Goal: Task Accomplishment & Management: Manage account settings

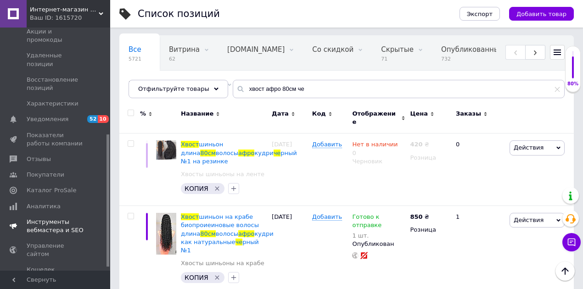
scroll to position [201, 0]
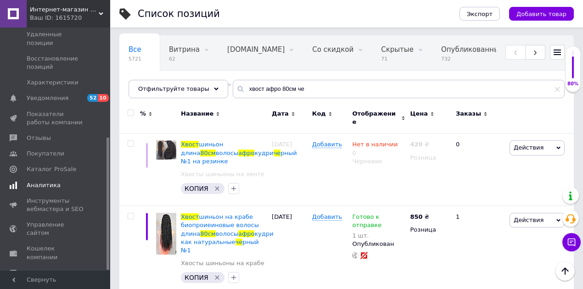
click at [47, 181] on span "Аналитика" at bounding box center [44, 185] width 34 height 8
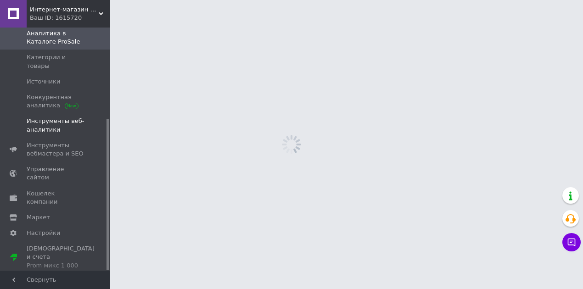
scroll to position [146, 0]
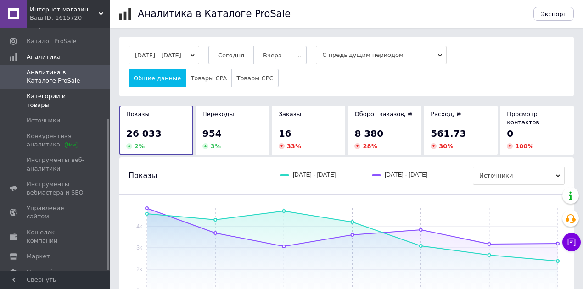
click at [64, 92] on span "Категории и товары" at bounding box center [56, 100] width 58 height 17
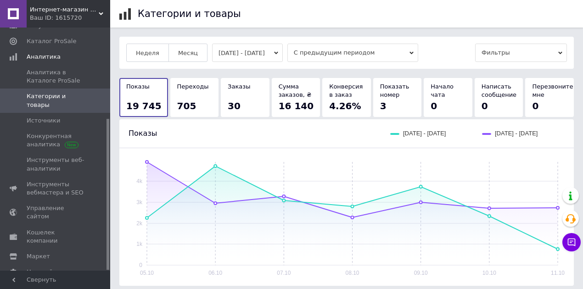
click at [245, 57] on button "[DATE] - [DATE]" at bounding box center [247, 53] width 71 height 18
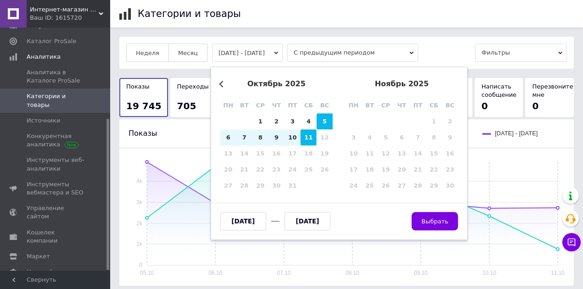
click at [306, 140] on div "11" at bounding box center [308, 137] width 16 height 16
type input "[DATE]"
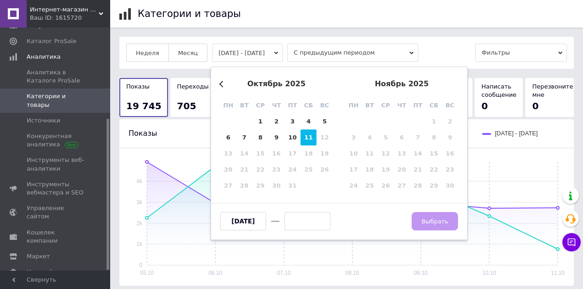
click at [307, 139] on div "11" at bounding box center [308, 137] width 16 height 16
type input "[DATE]"
click at [434, 221] on span "Выбрать" at bounding box center [434, 221] width 27 height 7
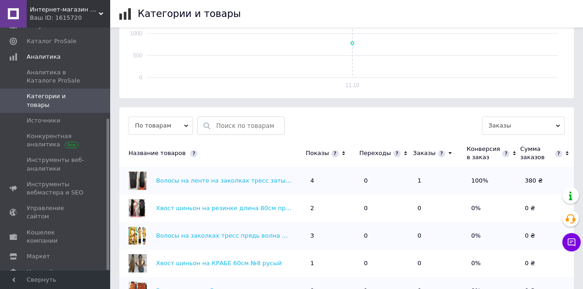
scroll to position [244, 0]
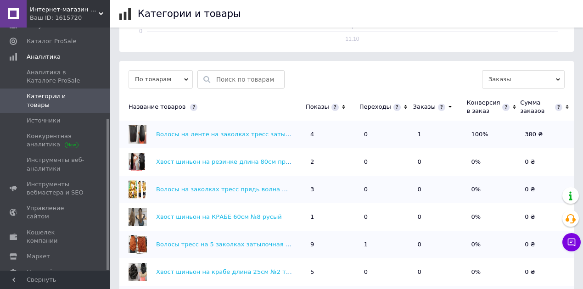
click at [404, 106] on icon at bounding box center [405, 107] width 3 height 4
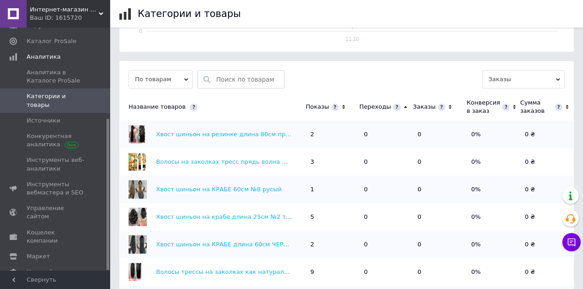
click at [402, 106] on icon at bounding box center [405, 107] width 6 height 8
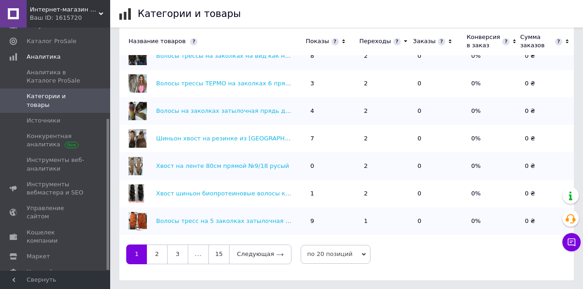
scroll to position [0, 0]
